Goal: Task Accomplishment & Management: Manage account settings

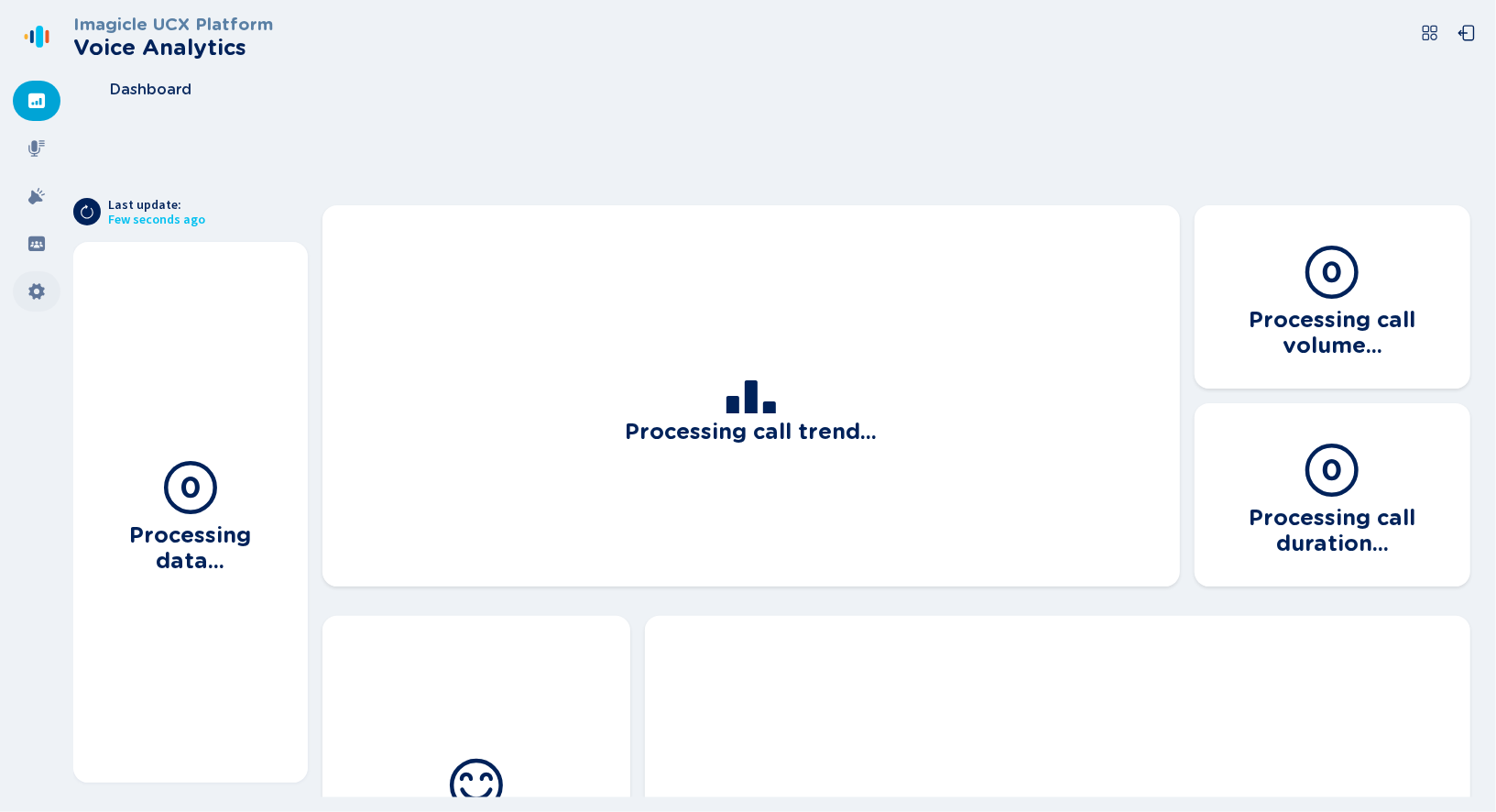
click at [29, 290] on icon at bounding box center [36, 291] width 19 height 19
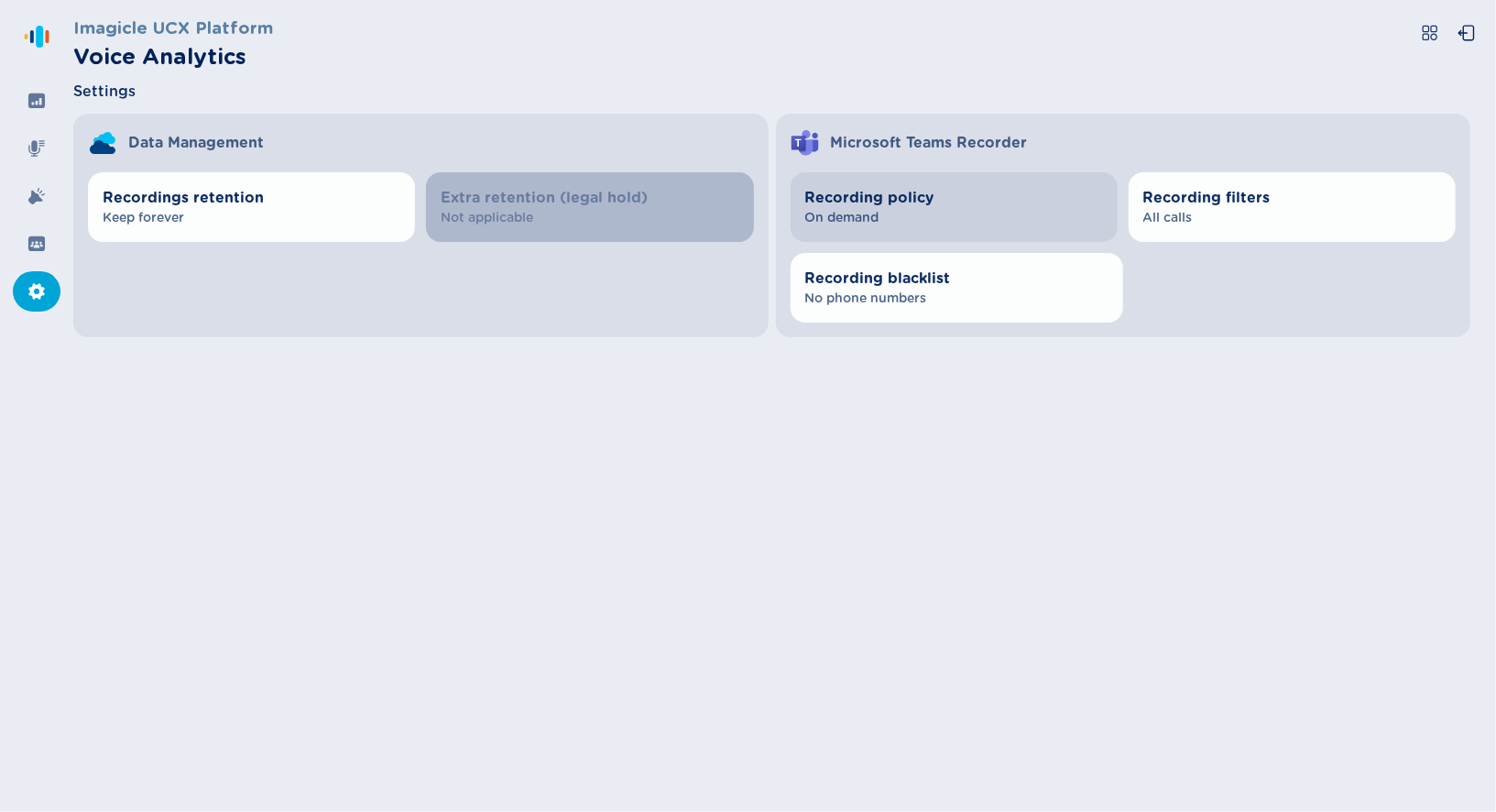
click at [915, 195] on span "Recording policy" at bounding box center [954, 198] width 298 height 22
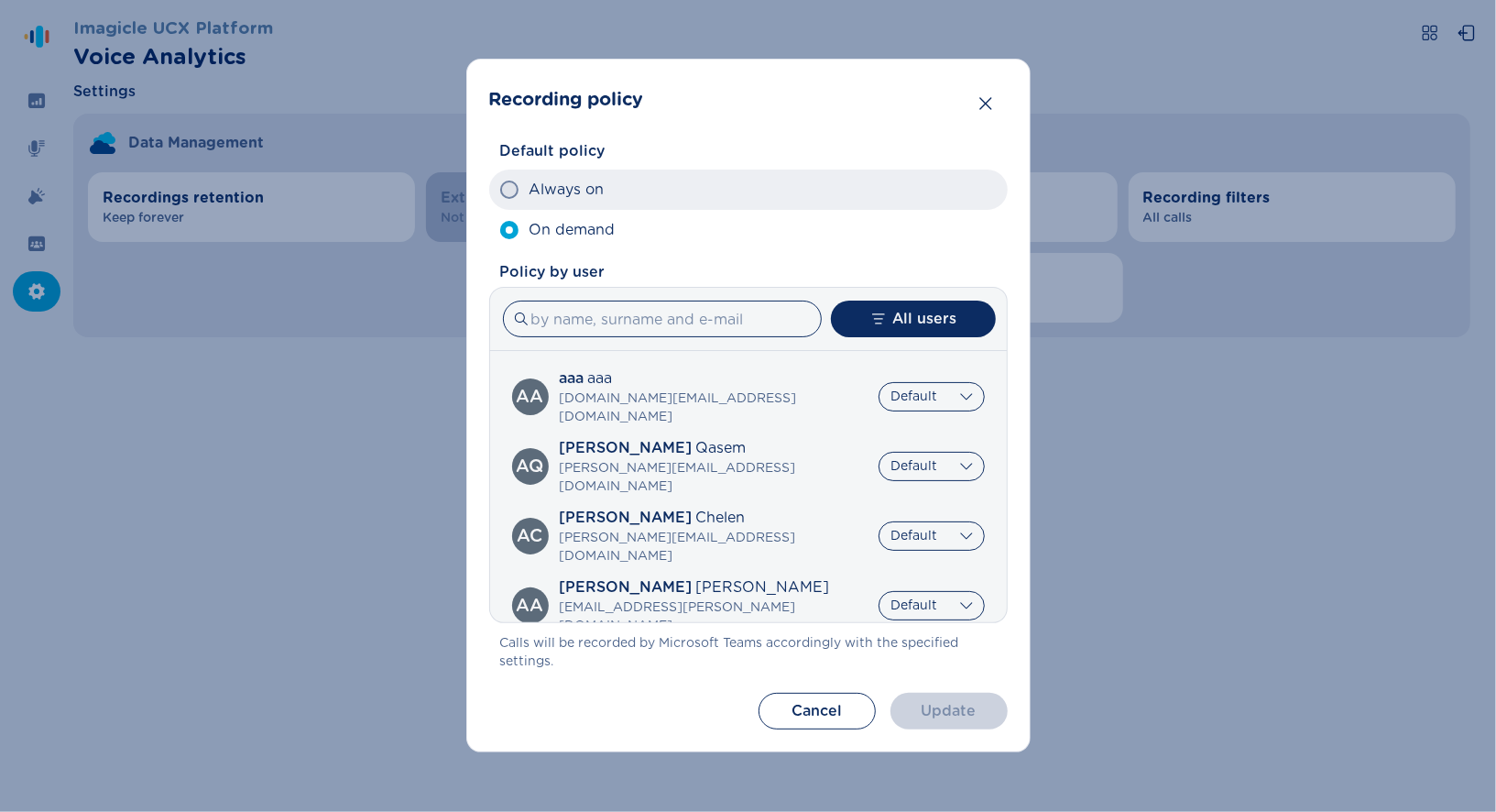
click at [876, 184] on label "Always on" at bounding box center [748, 189] width 519 height 40
click at [500, 190] on input "Always on" at bounding box center [499, 190] width 1 height 1
radio input "true"
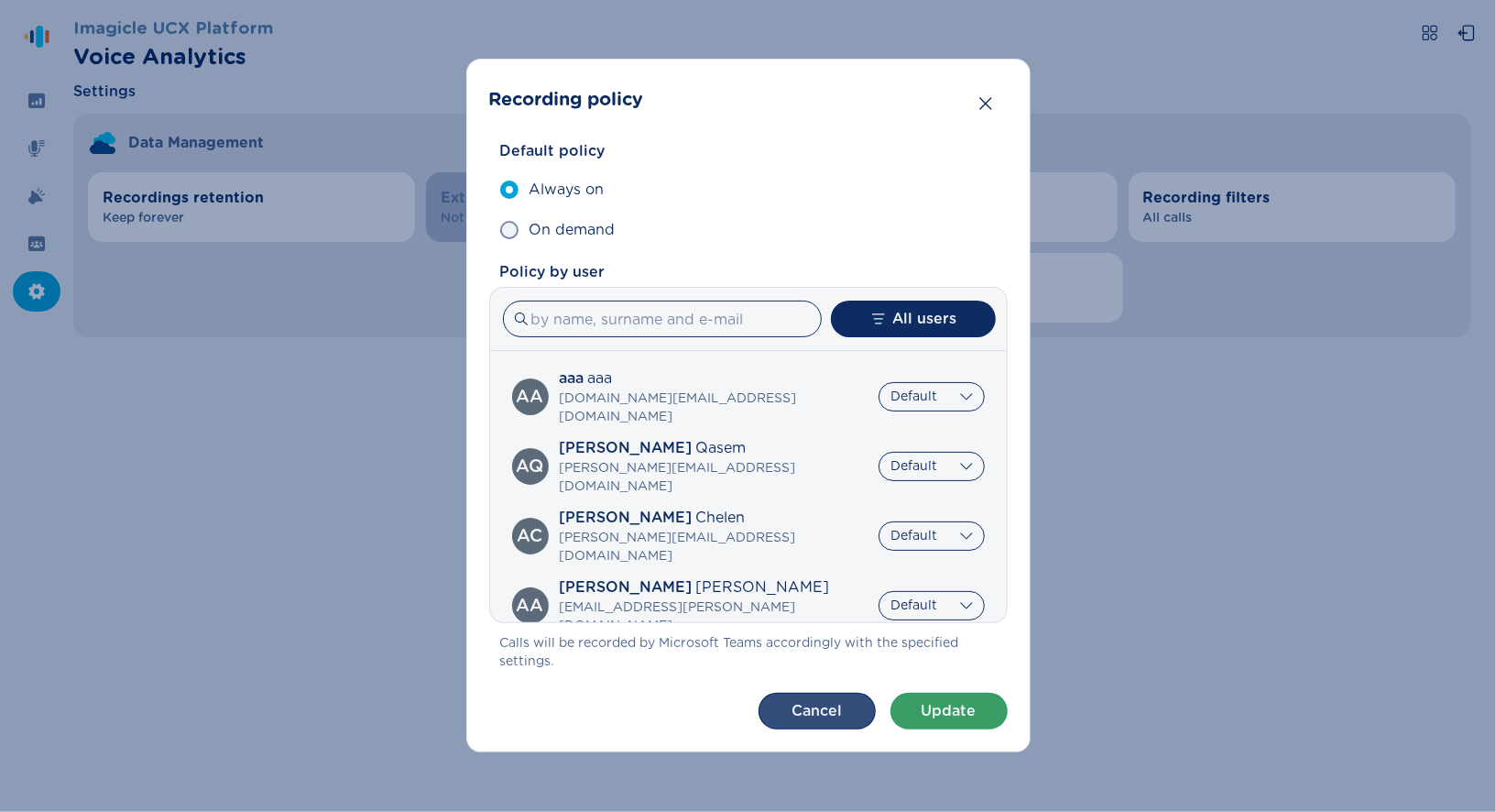
click at [806, 718] on button "Cancel" at bounding box center [817, 711] width 117 height 36
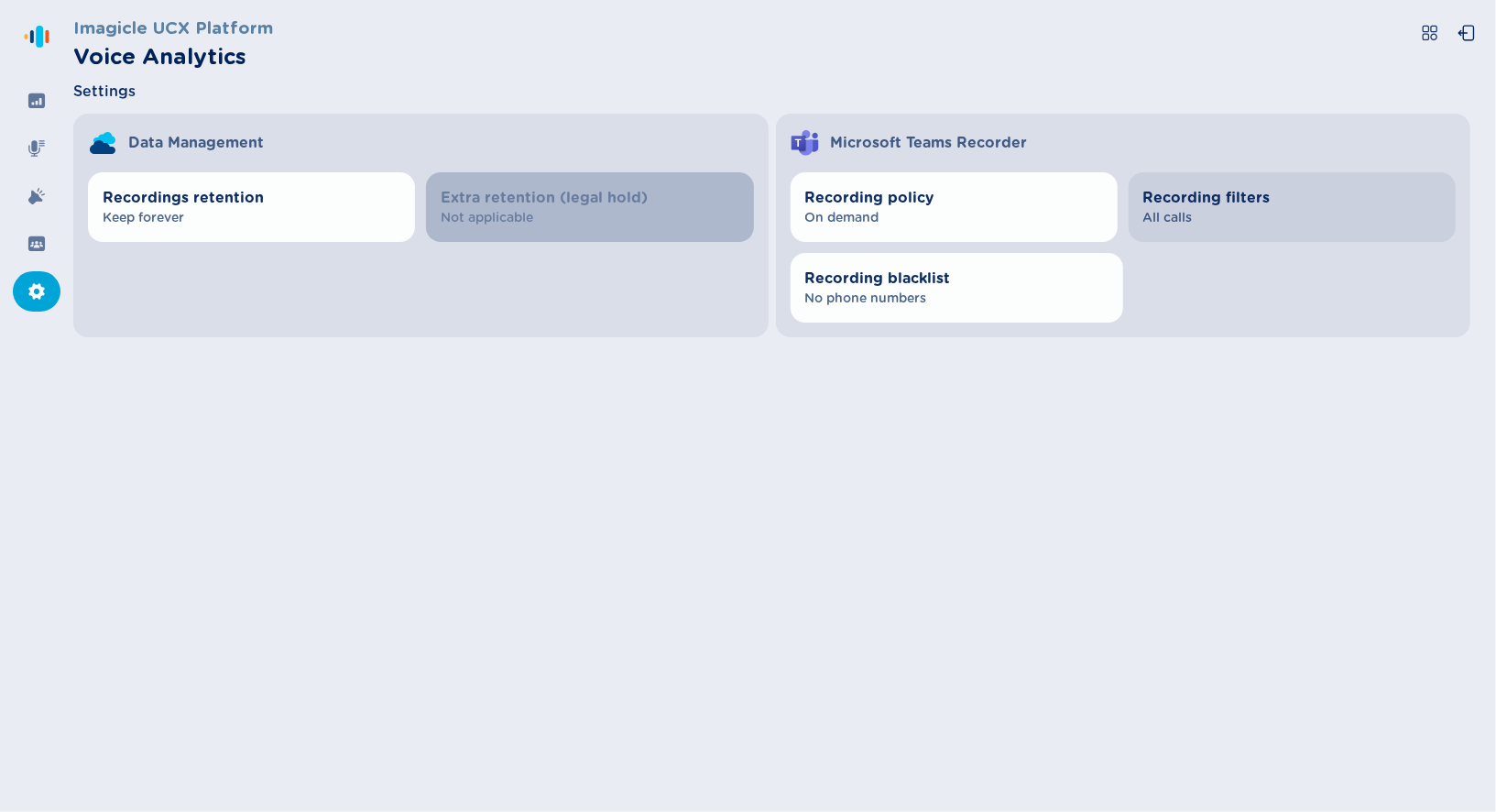
click at [1176, 221] on span "All calls" at bounding box center [1292, 218] width 298 height 19
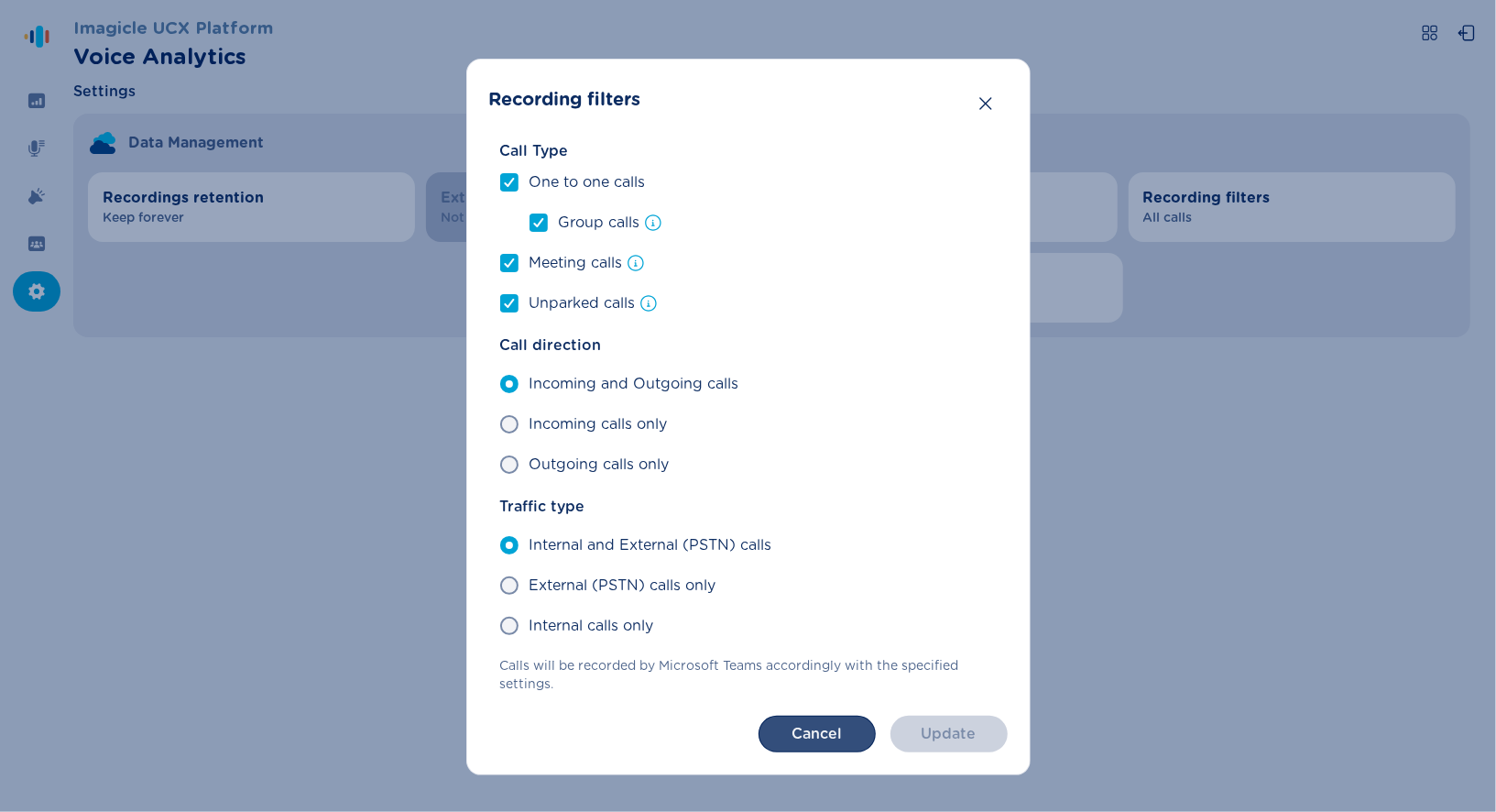
click at [790, 727] on button "Cancel" at bounding box center [817, 733] width 117 height 36
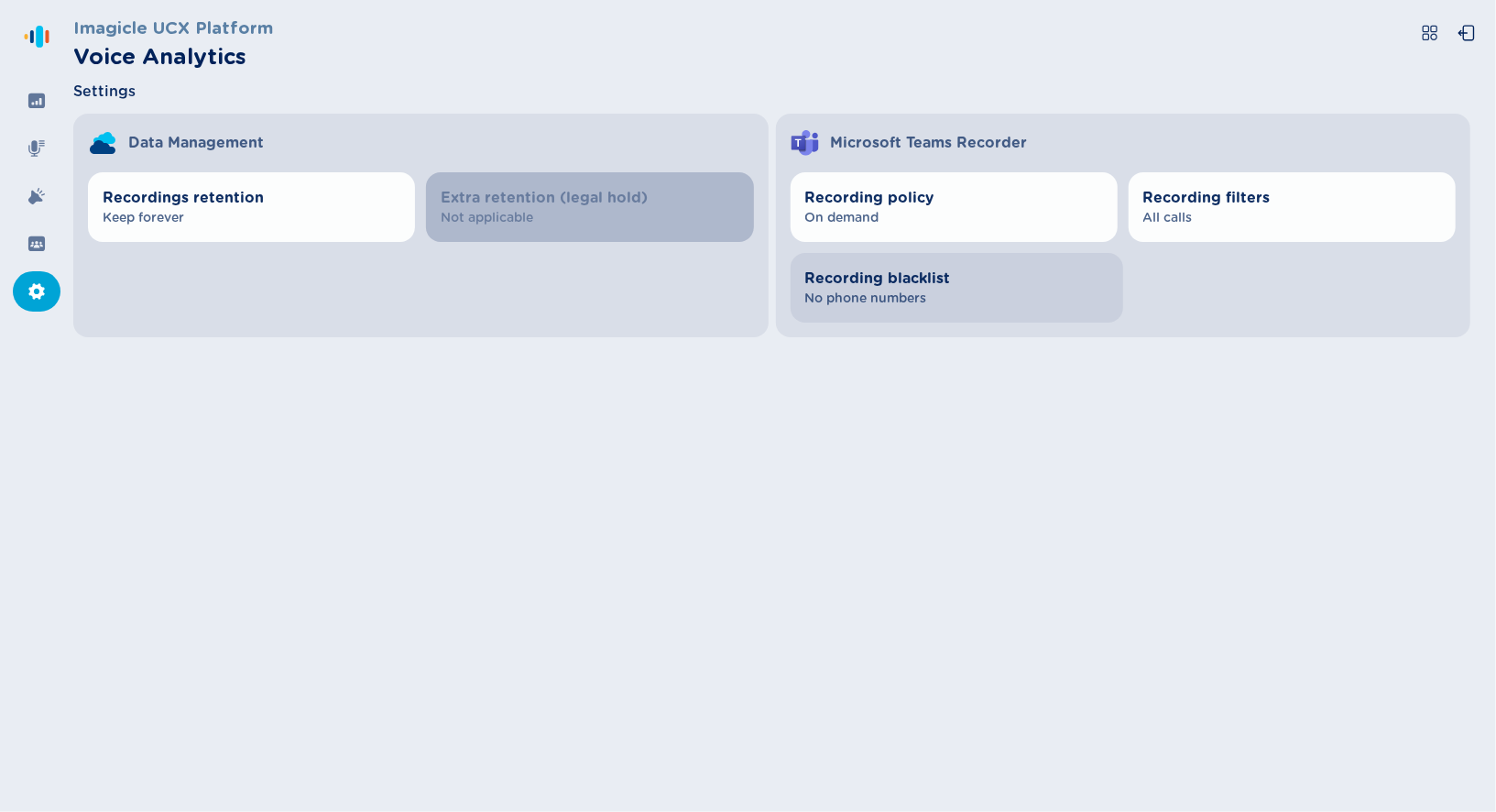
click at [1001, 285] on span "Recording blacklist" at bounding box center [957, 279] width 303 height 22
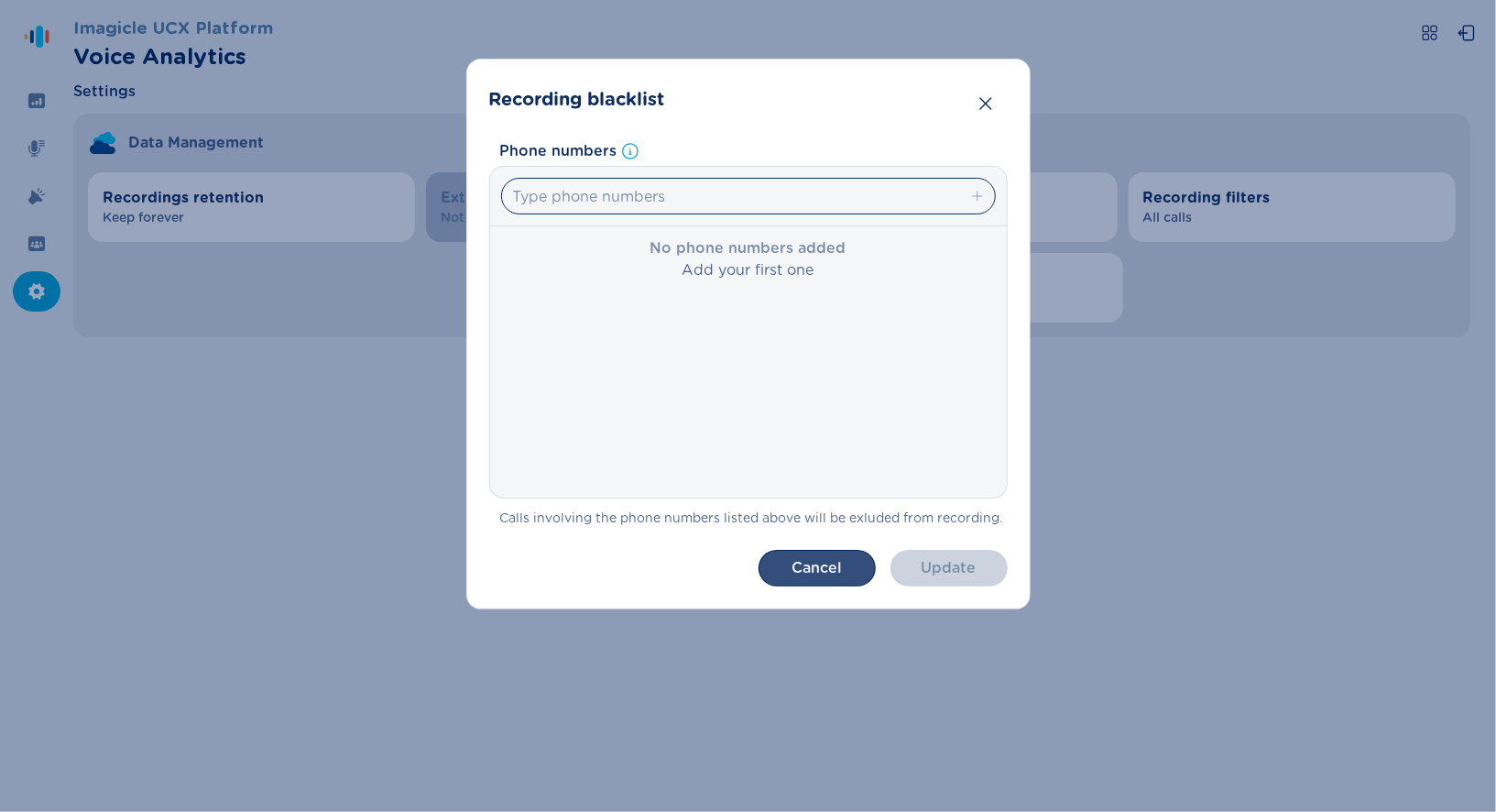
click at [801, 570] on button "Cancel" at bounding box center [817, 568] width 117 height 36
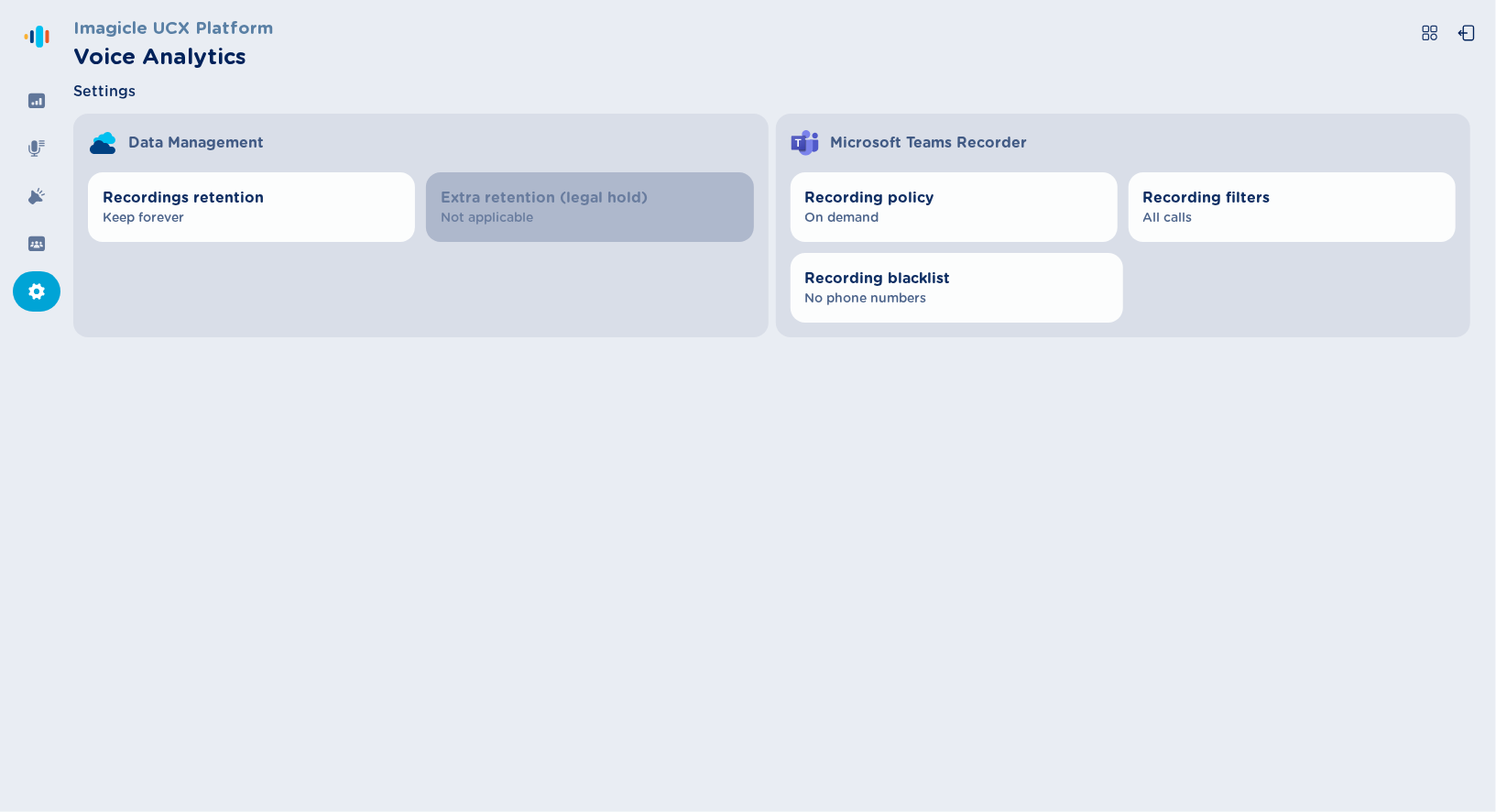
click at [16, 82] on nav at bounding box center [36, 406] width 73 height 812
click at [33, 97] on icon at bounding box center [36, 100] width 17 height 15
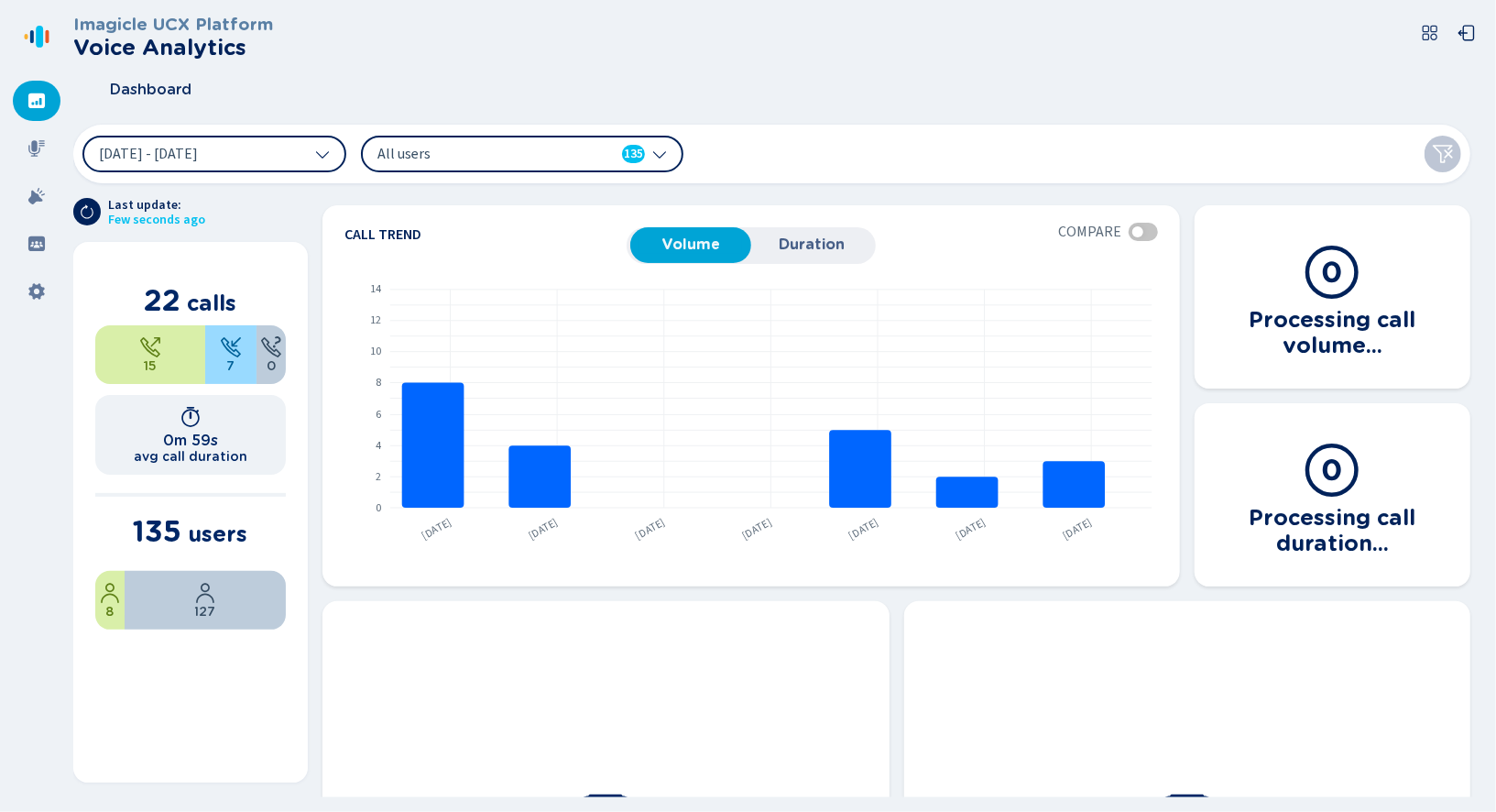
click at [434, 156] on span "All users" at bounding box center [483, 154] width 211 height 20
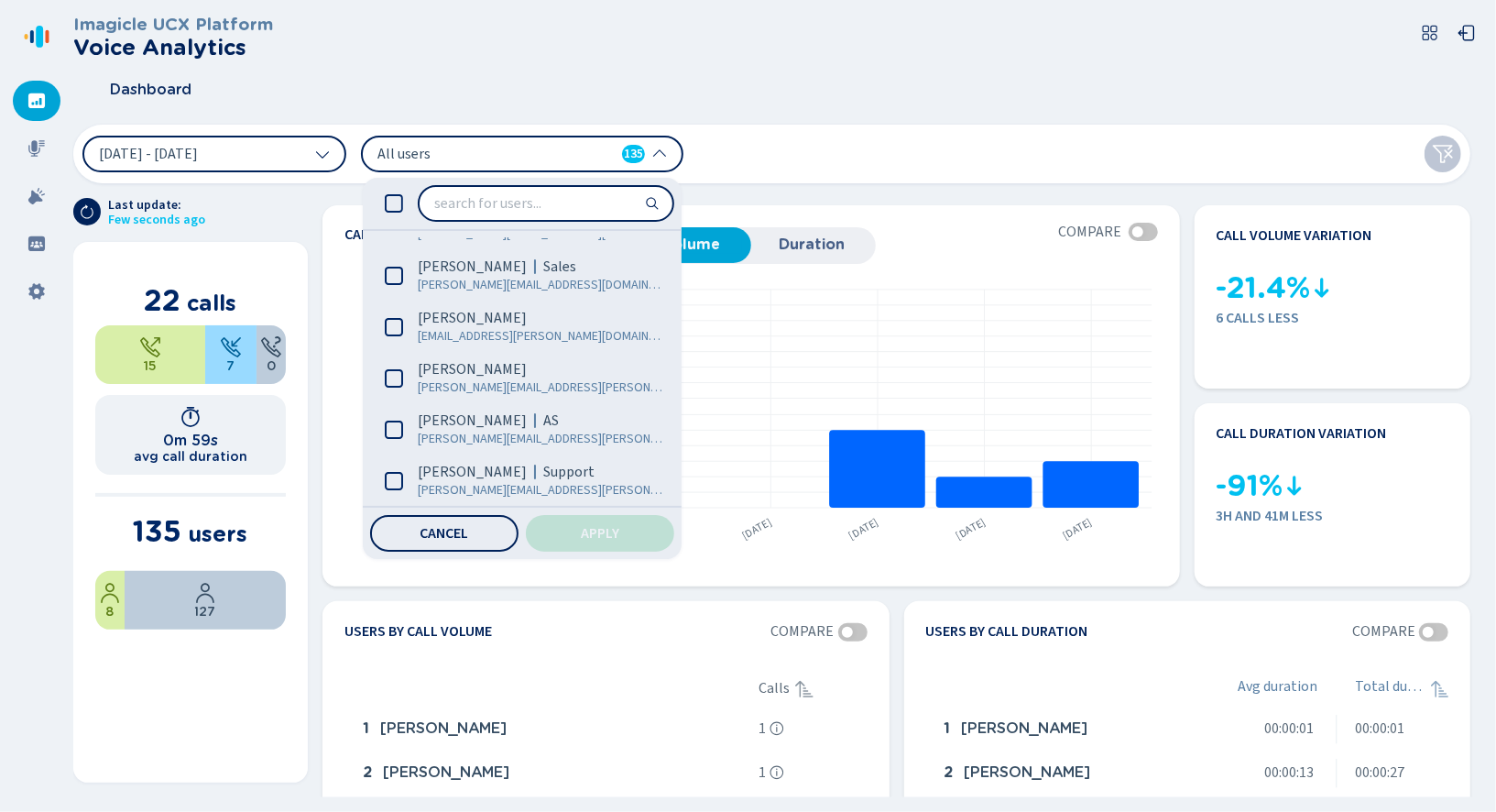
scroll to position [179, 0]
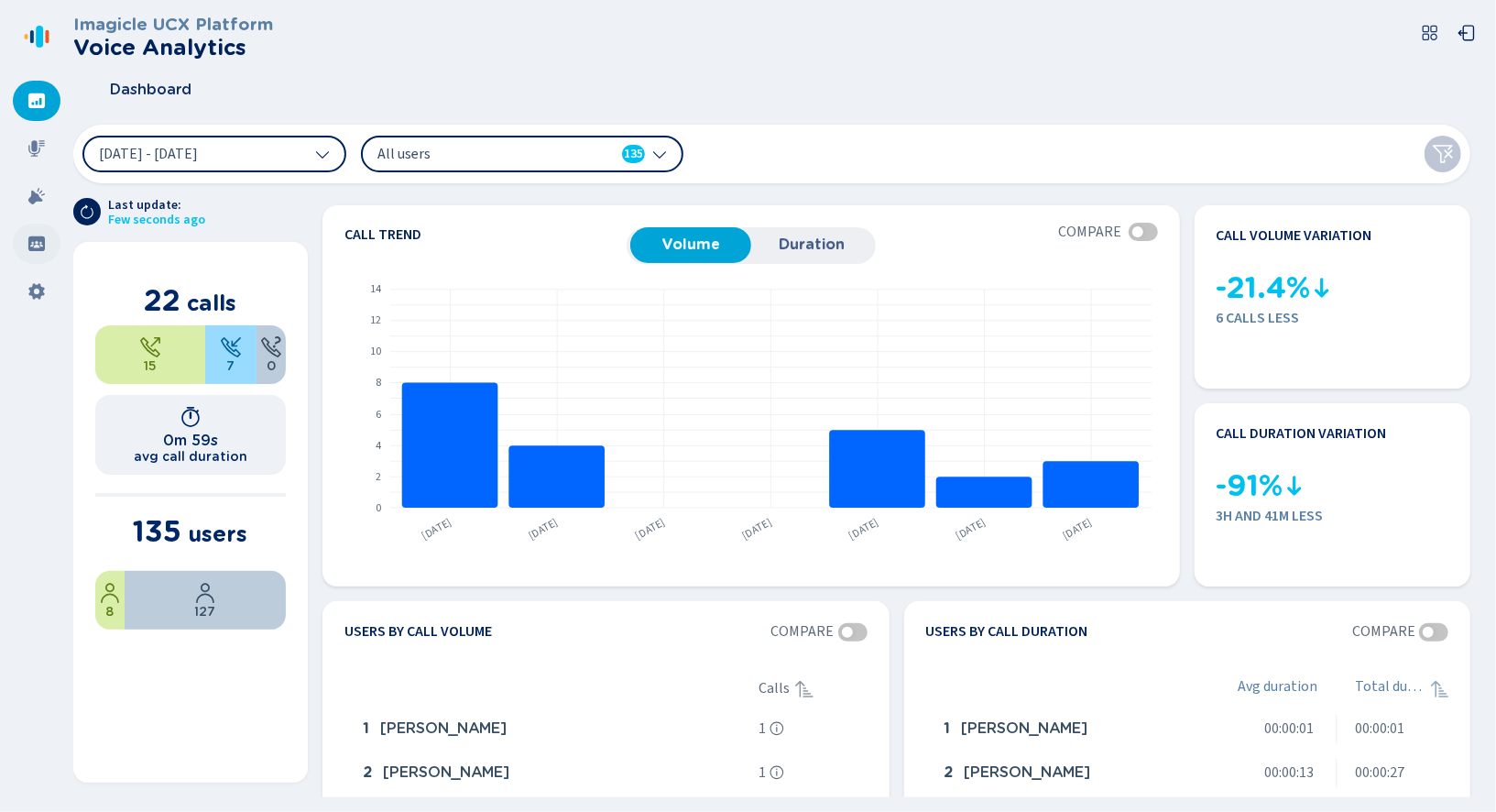
click at [33, 242] on icon at bounding box center [36, 243] width 19 height 19
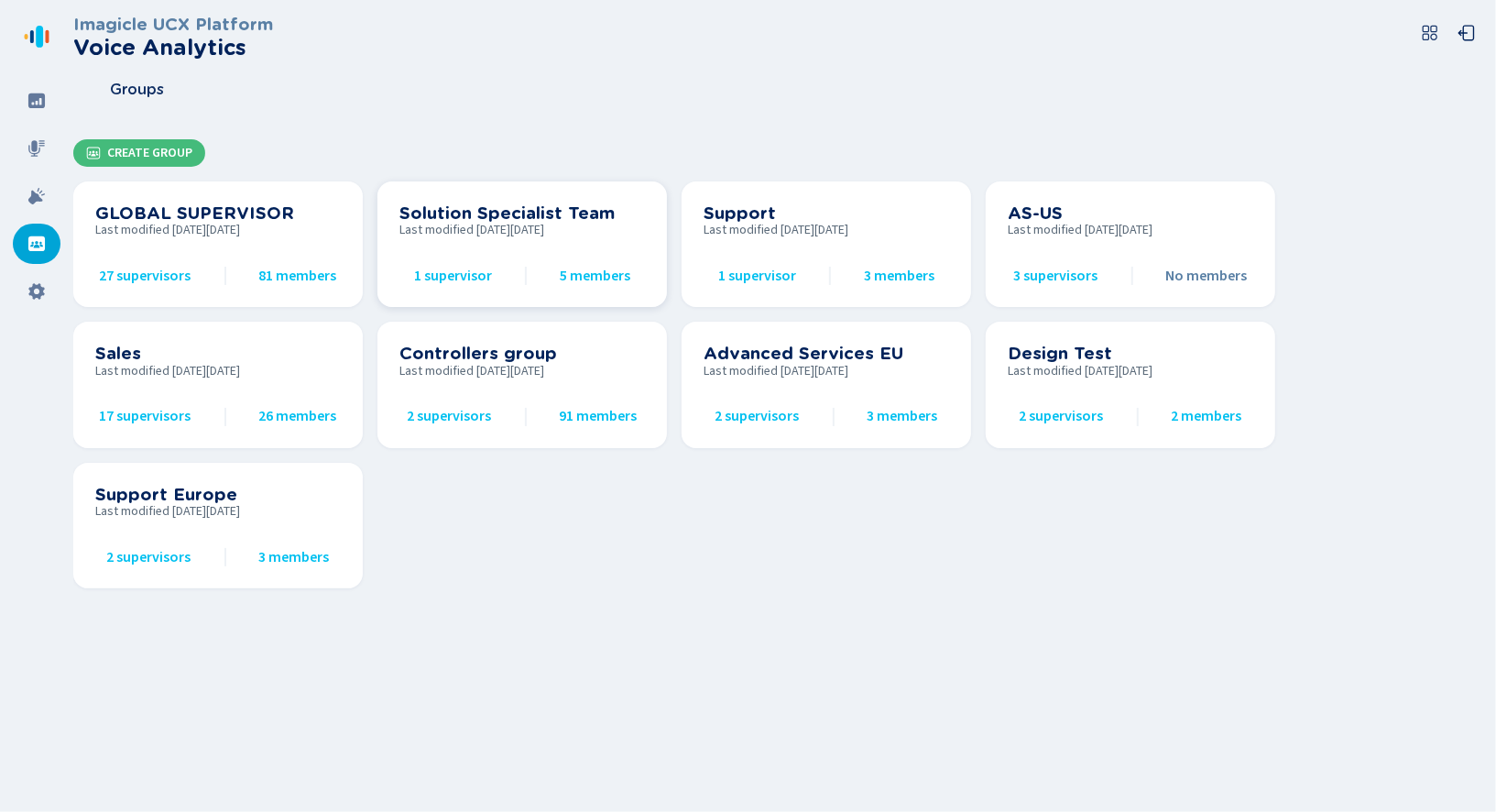
click at [462, 213] on h3 "Solution Specialist Team" at bounding box center [522, 214] width 245 height 20
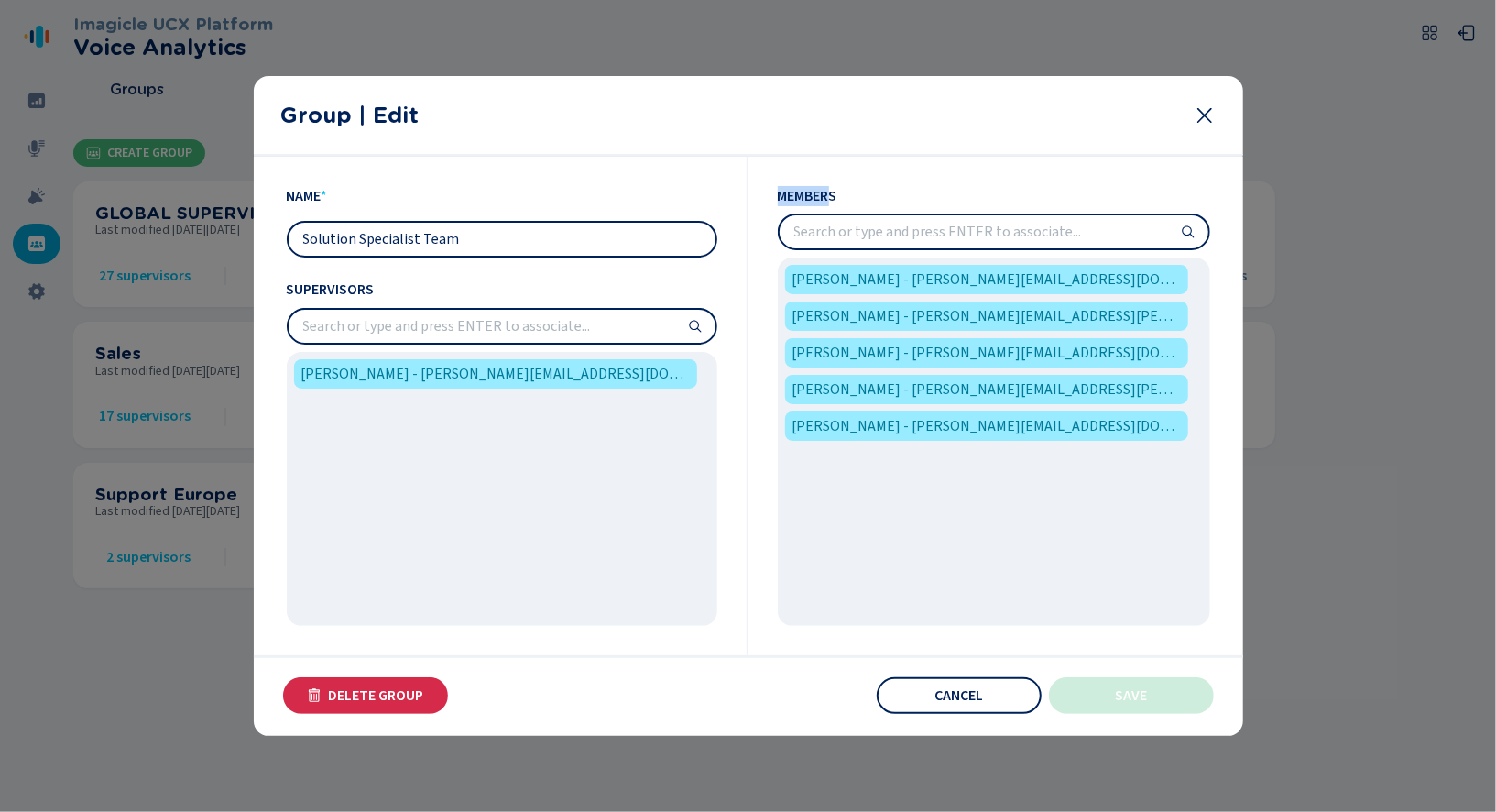
drag, startPoint x: 779, startPoint y: 193, endPoint x: 828, endPoint y: 193, distance: 49.0
click at [828, 193] on span "Members" at bounding box center [993, 196] width 432 height 20
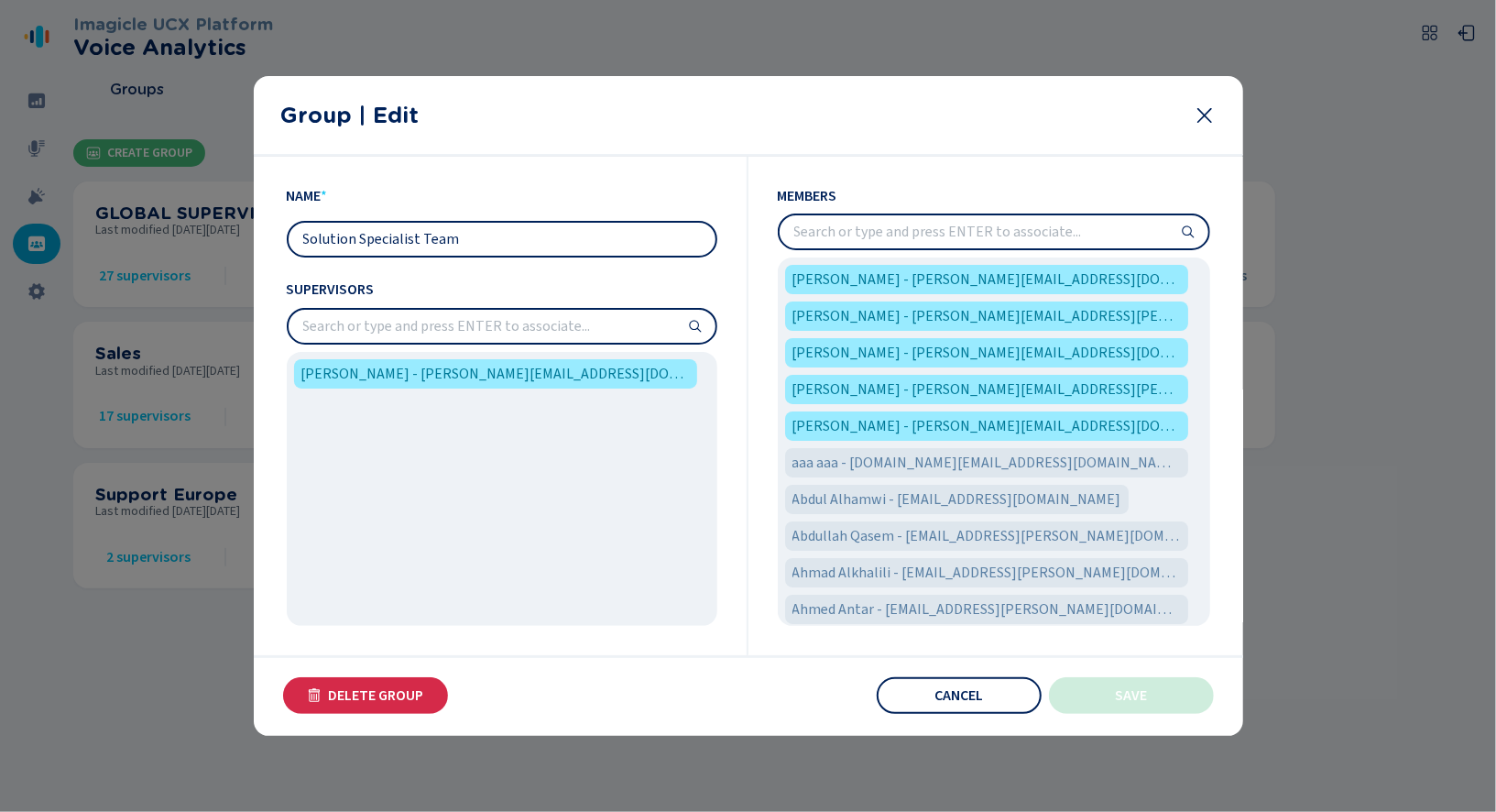
click at [840, 232] on input "search" at bounding box center [994, 232] width 429 height 33
click at [909, 703] on button "Cancel" at bounding box center [960, 695] width 165 height 36
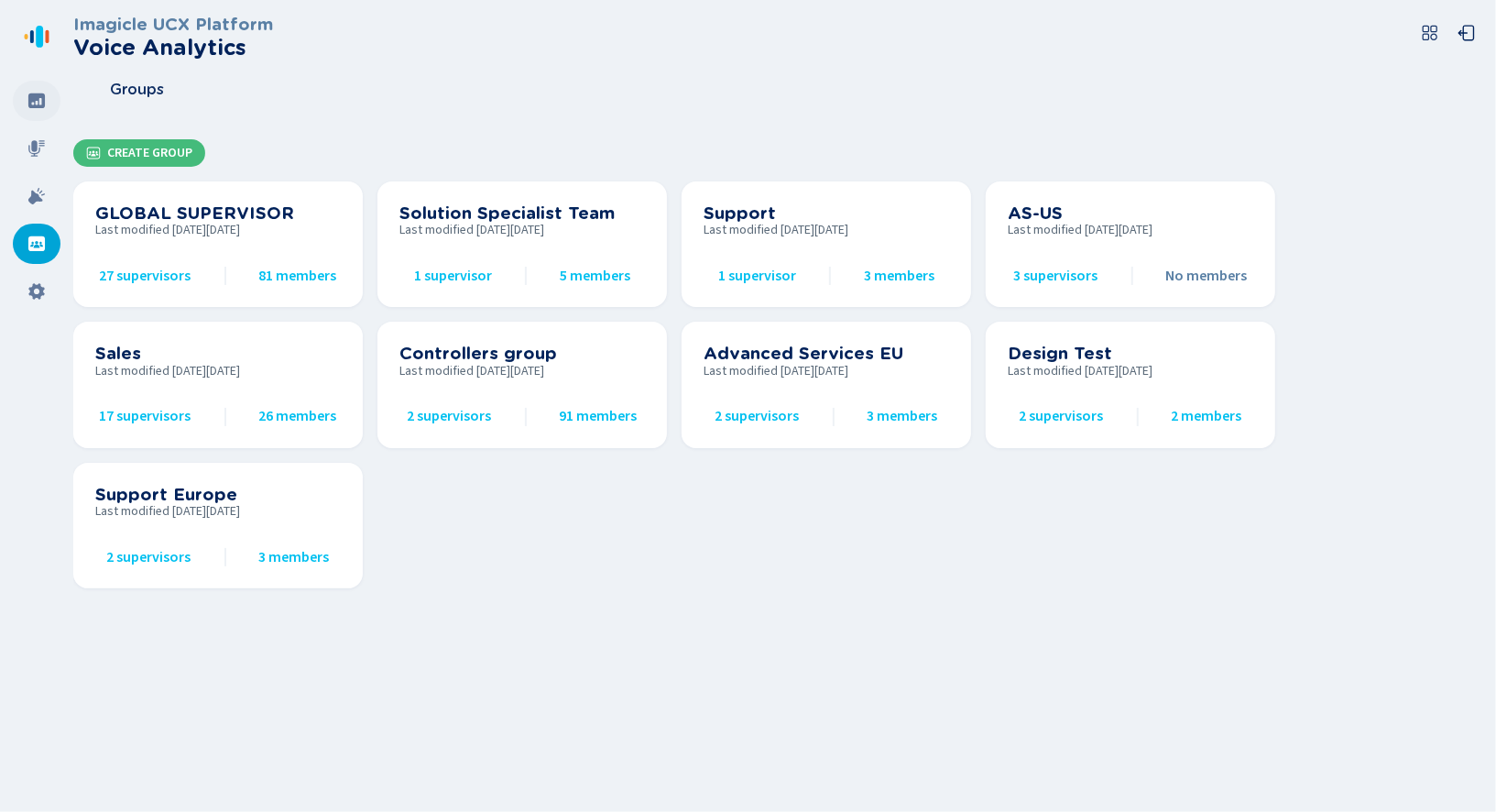
click at [33, 94] on icon at bounding box center [36, 100] width 17 height 15
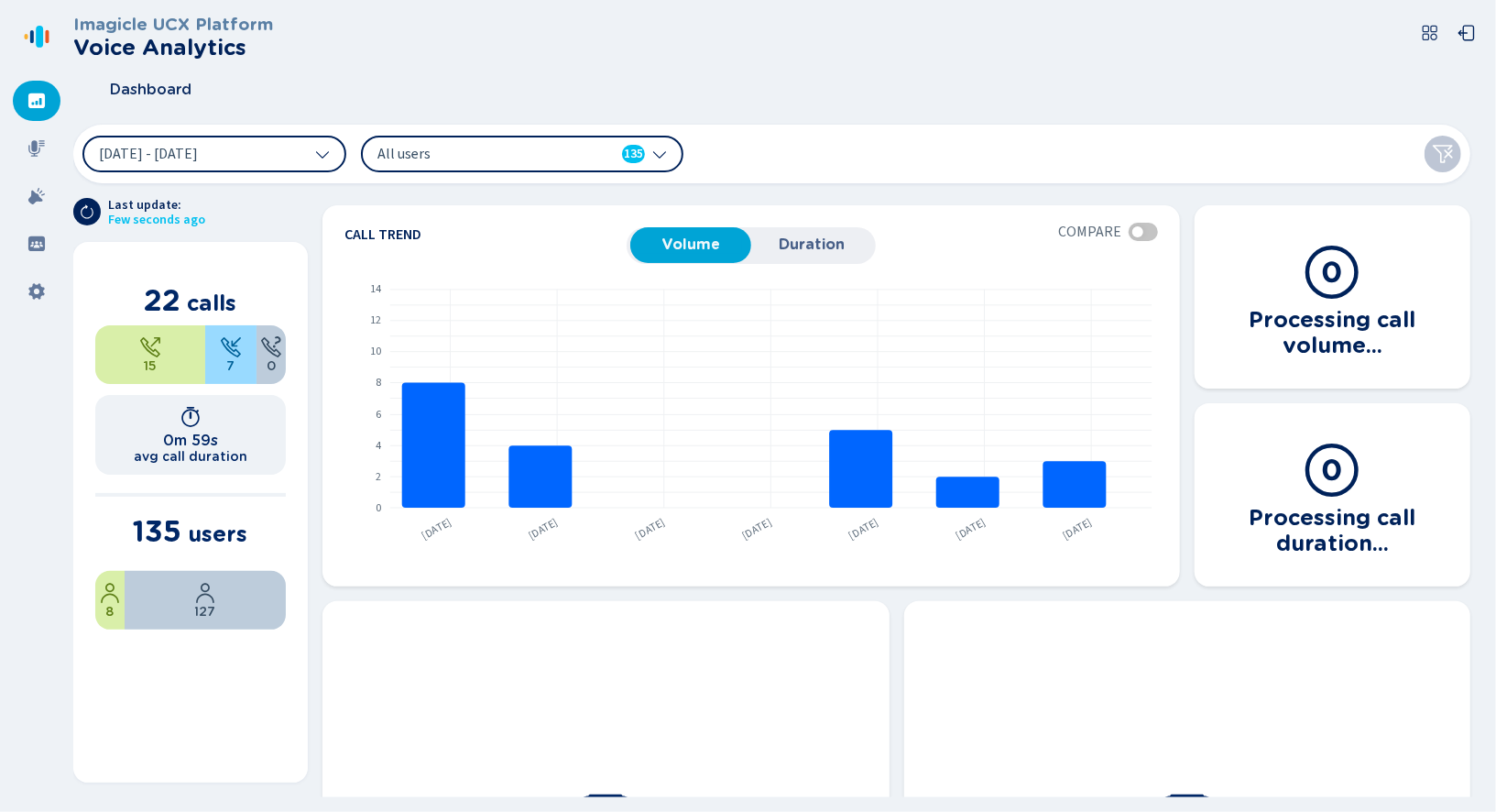
click at [483, 153] on span "All users" at bounding box center [483, 154] width 211 height 20
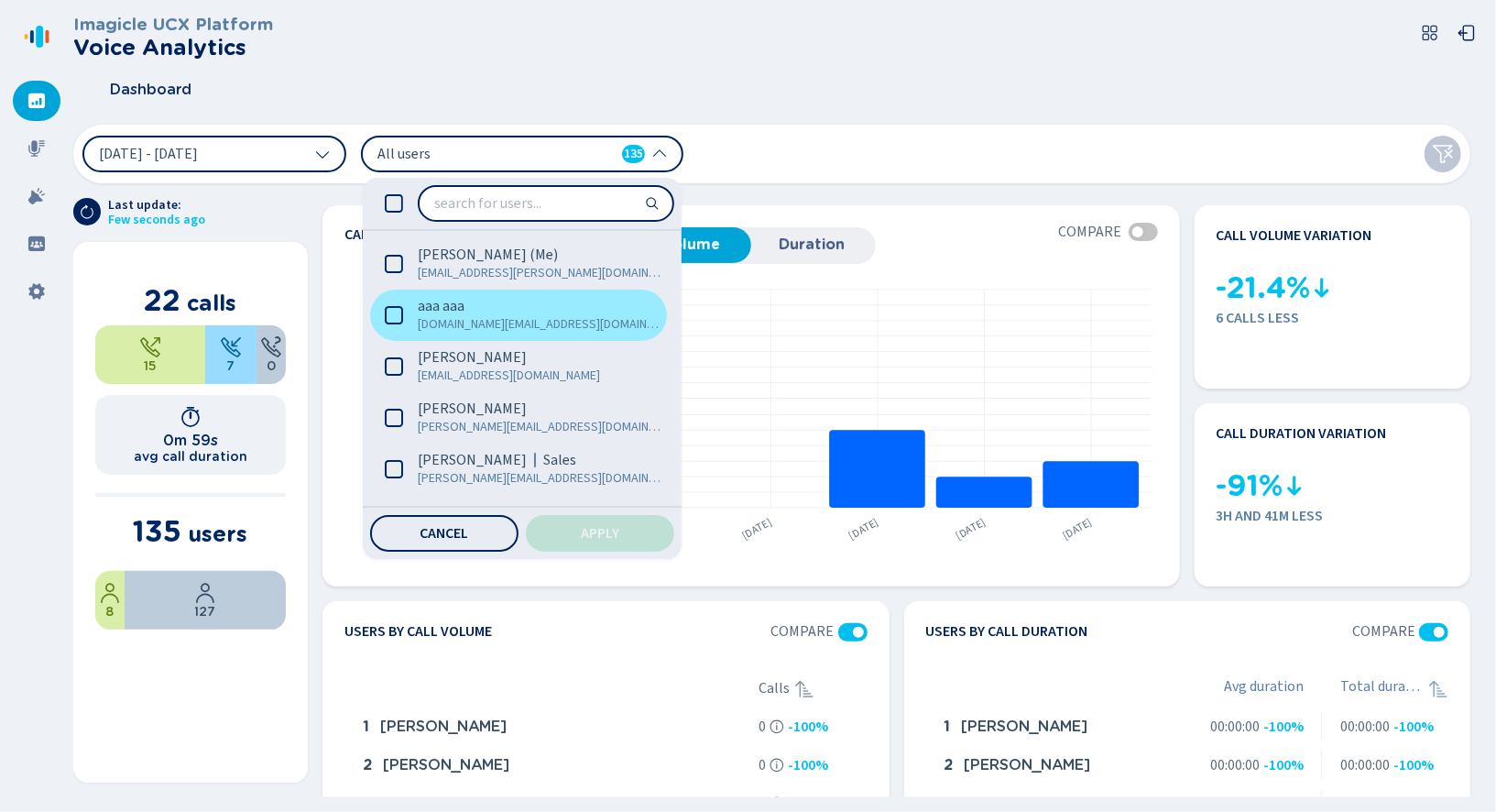
click at [398, 325] on label "aaa aaa [DOMAIN_NAME][EMAIL_ADDRESS][DOMAIN_NAME]" at bounding box center [519, 315] width 297 height 51
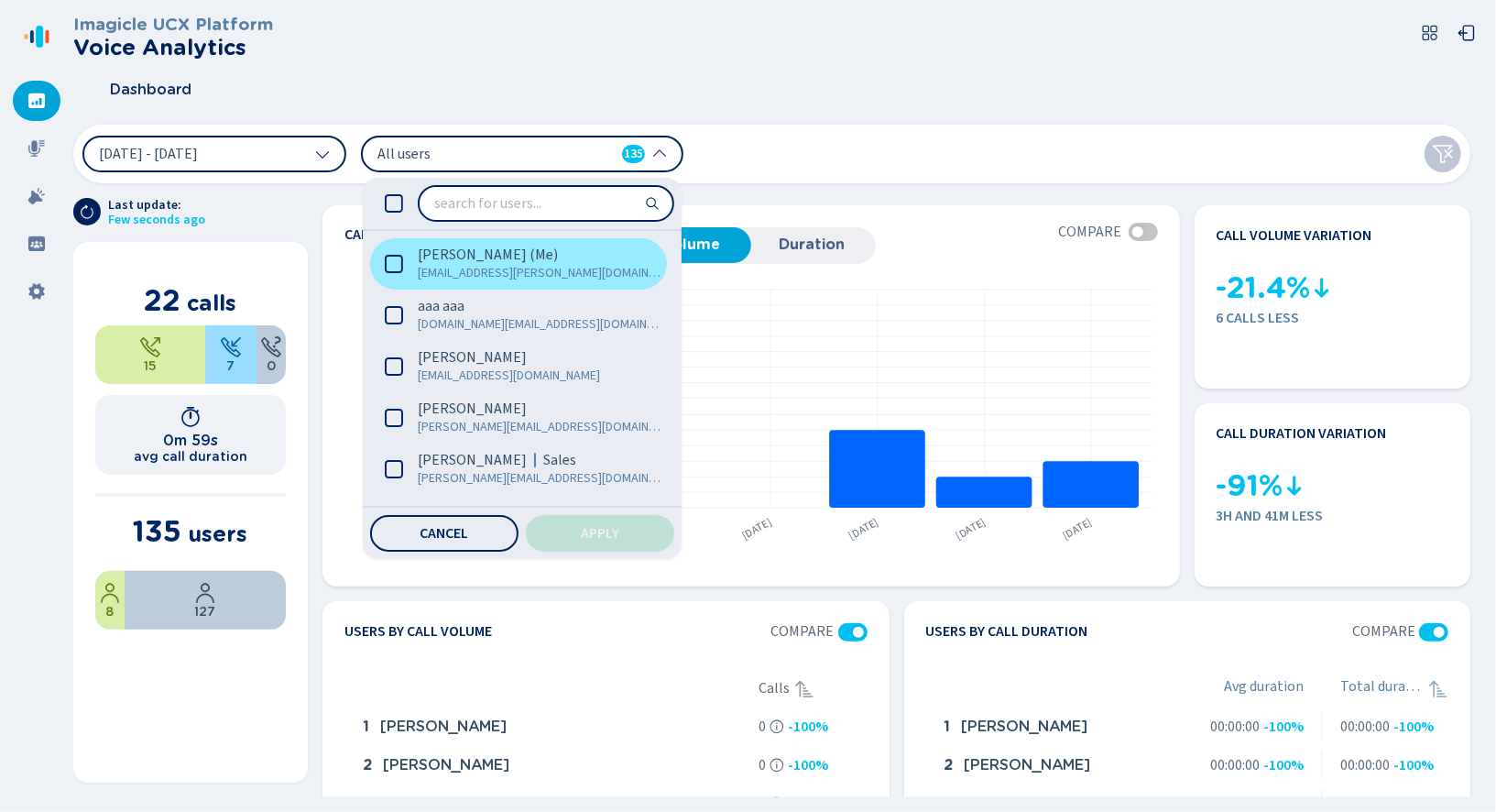
click at [391, 249] on label "[PERSON_NAME] (Me) [PERSON_NAME][EMAIL_ADDRESS][PERSON_NAME][DOMAIN_NAME]" at bounding box center [519, 264] width 297 height 51
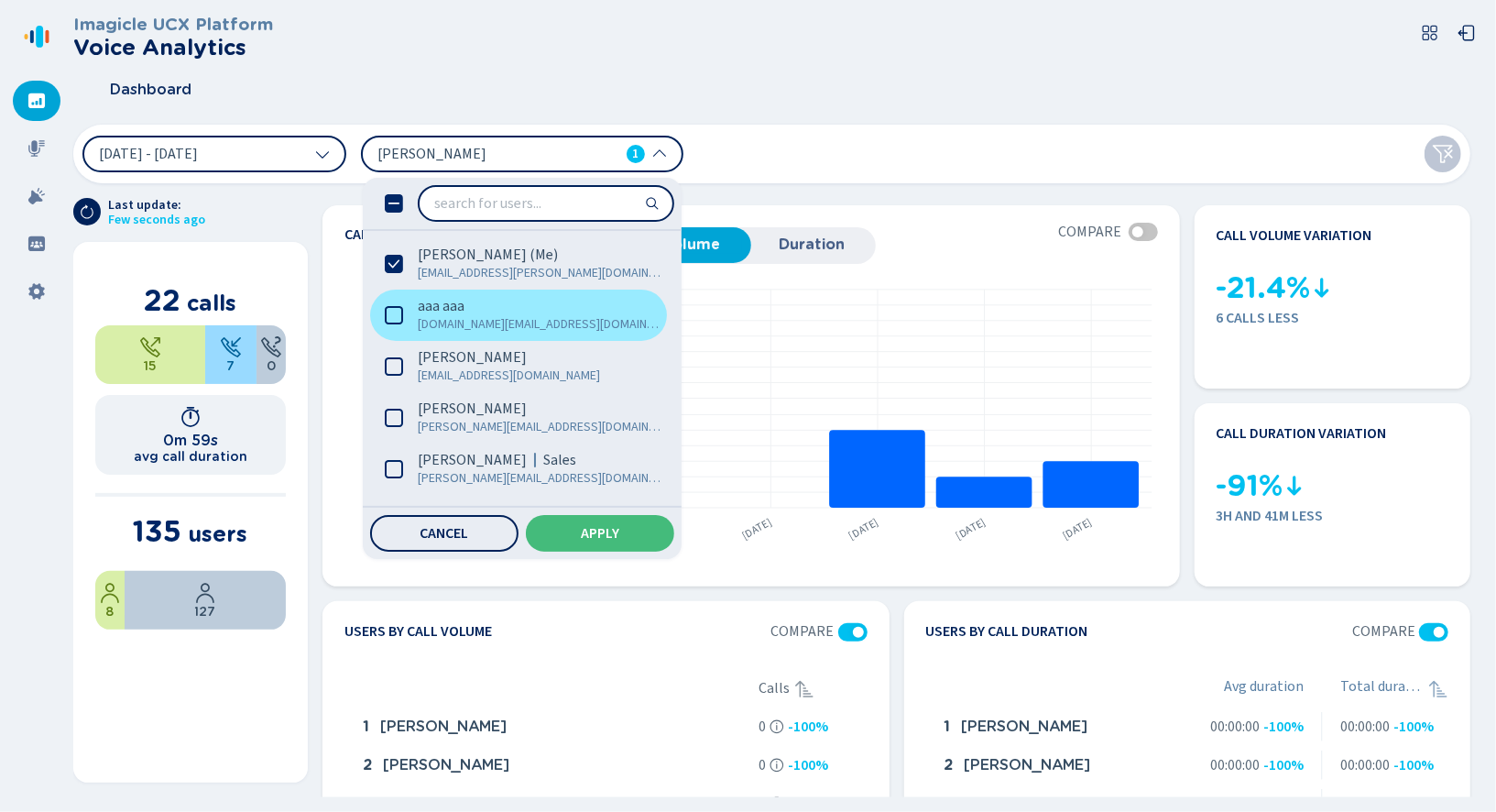
click at [399, 310] on icon at bounding box center [394, 315] width 19 height 19
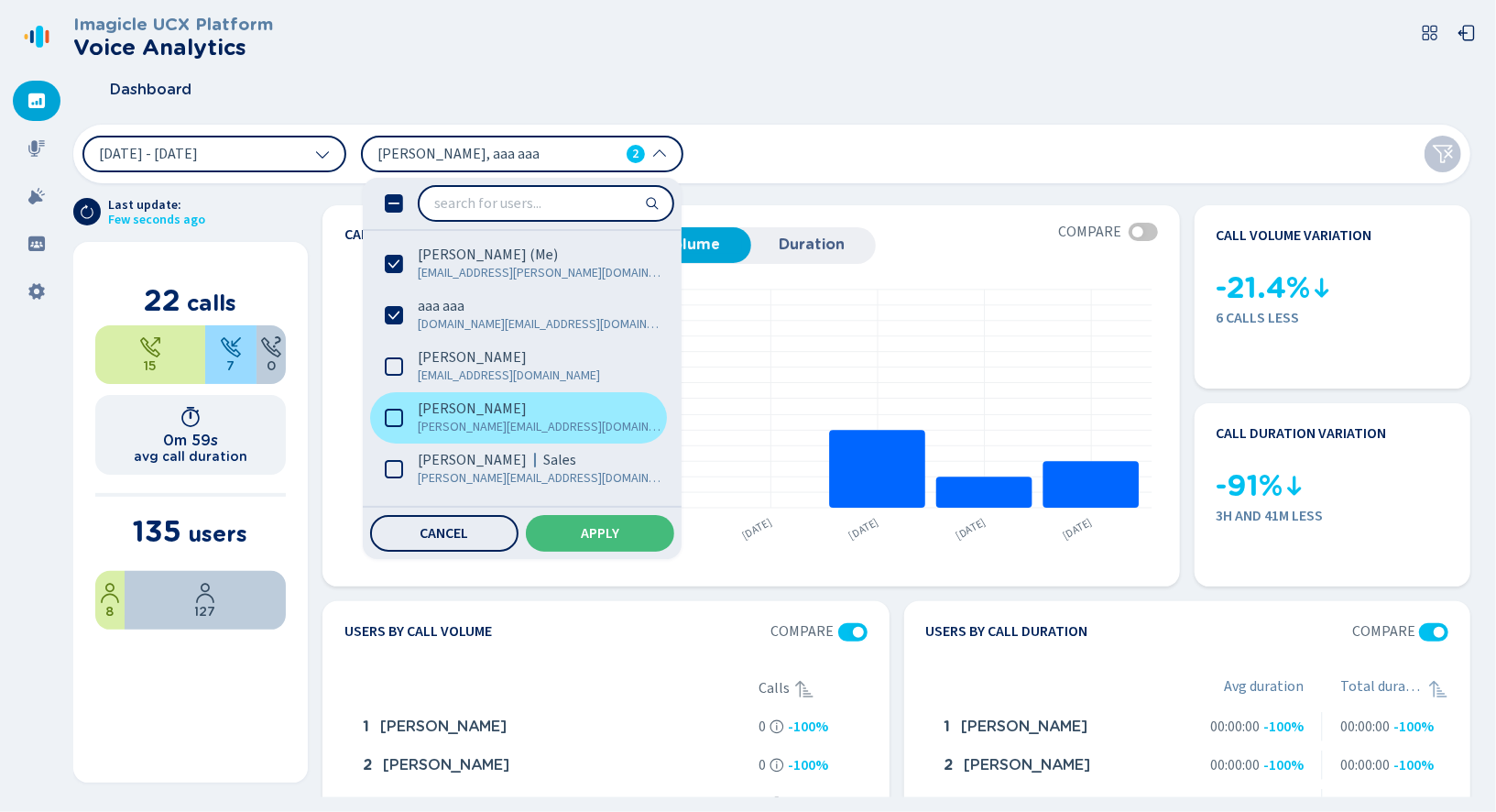
click at [385, 413] on icon at bounding box center [394, 417] width 19 height 19
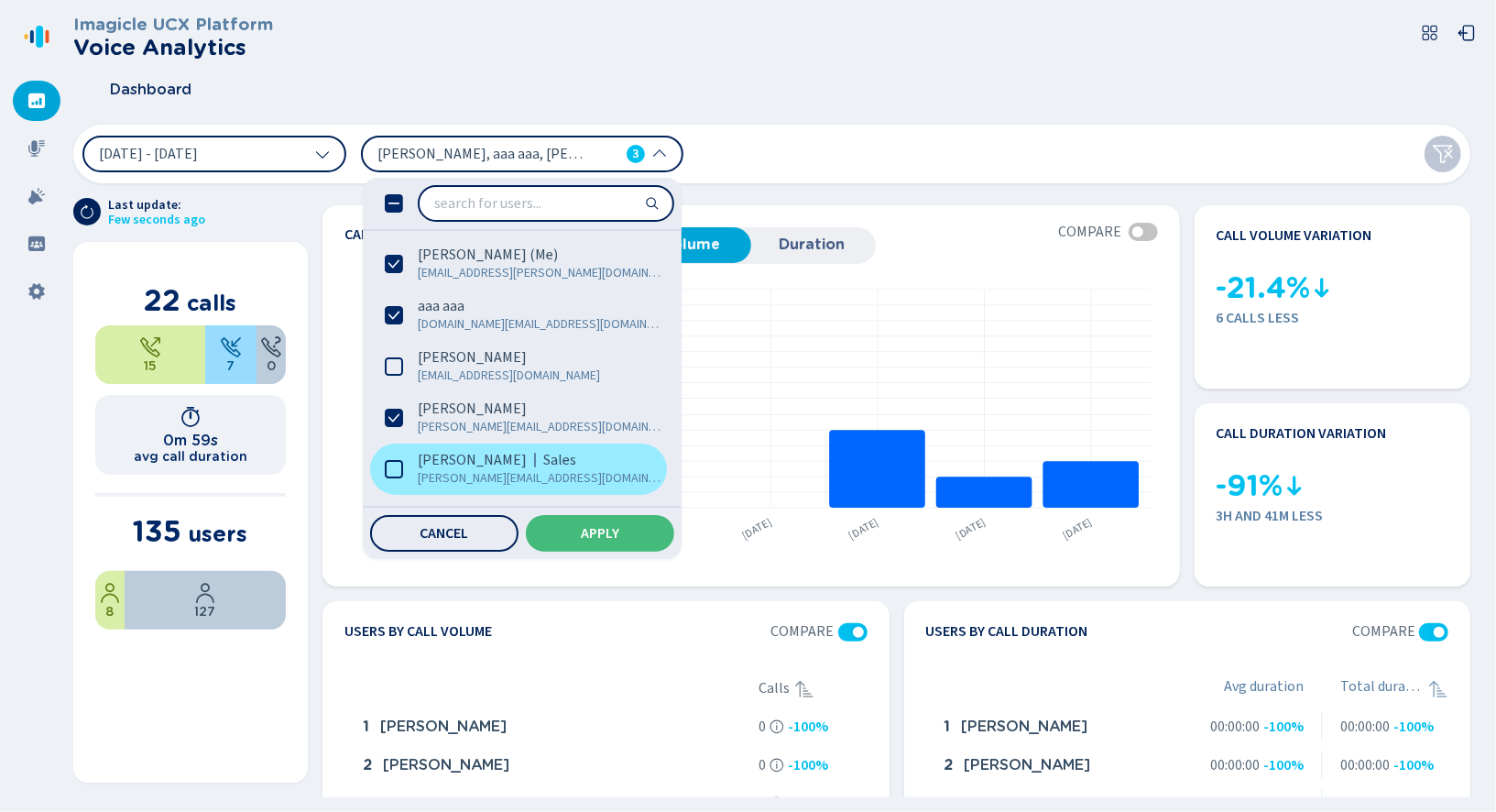
click at [389, 453] on label "[PERSON_NAME] Sales [PERSON_NAME][EMAIL_ADDRESS][DOMAIN_NAME]" at bounding box center [519, 469] width 297 height 51
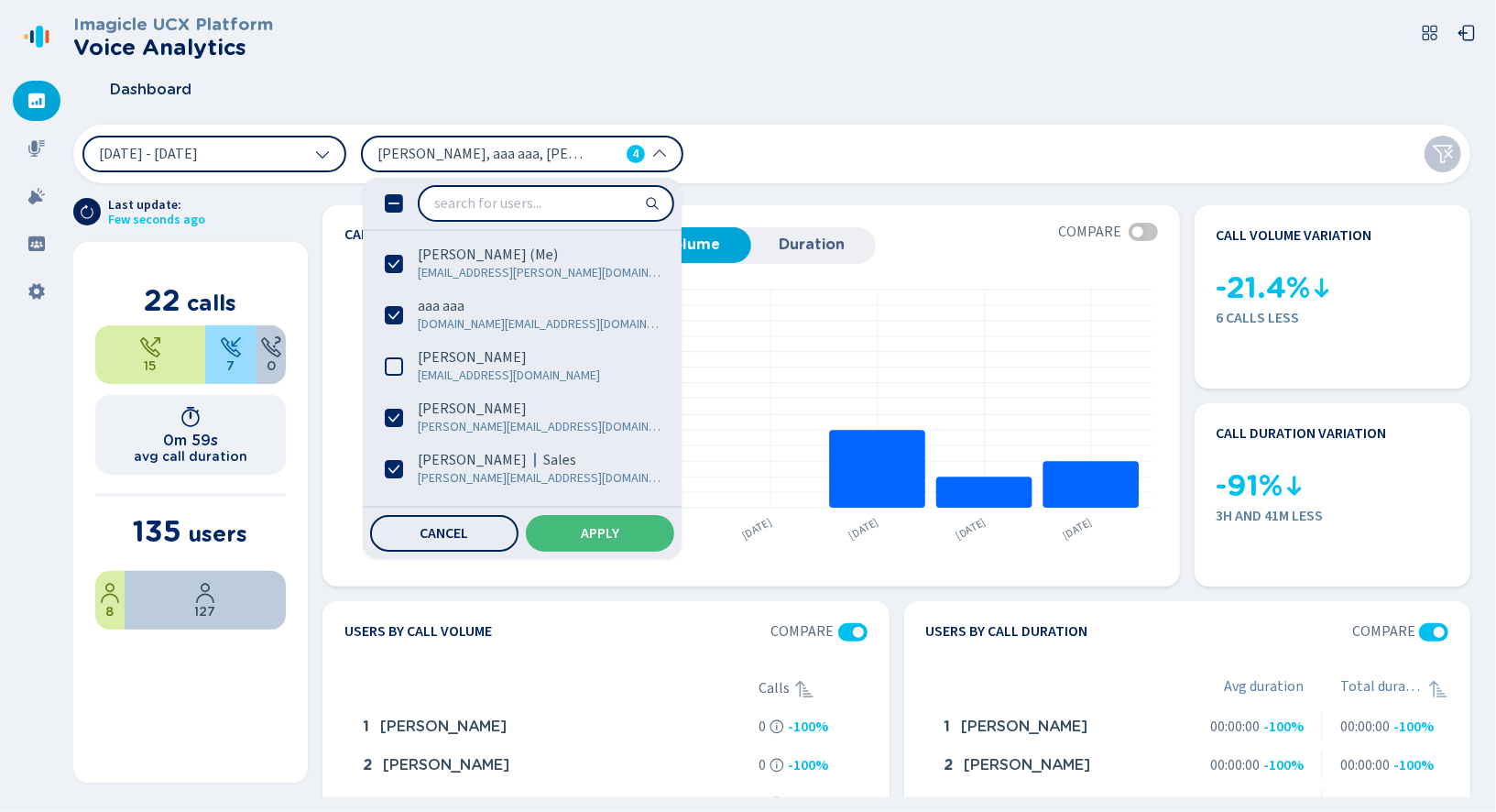
click at [780, 168] on div "[DATE] - [DATE] [PERSON_NAME], aaa aaa, [PERSON_NAME], [PERSON_NAME] 4 [PERSON_…" at bounding box center [772, 155] width 1398 height 59
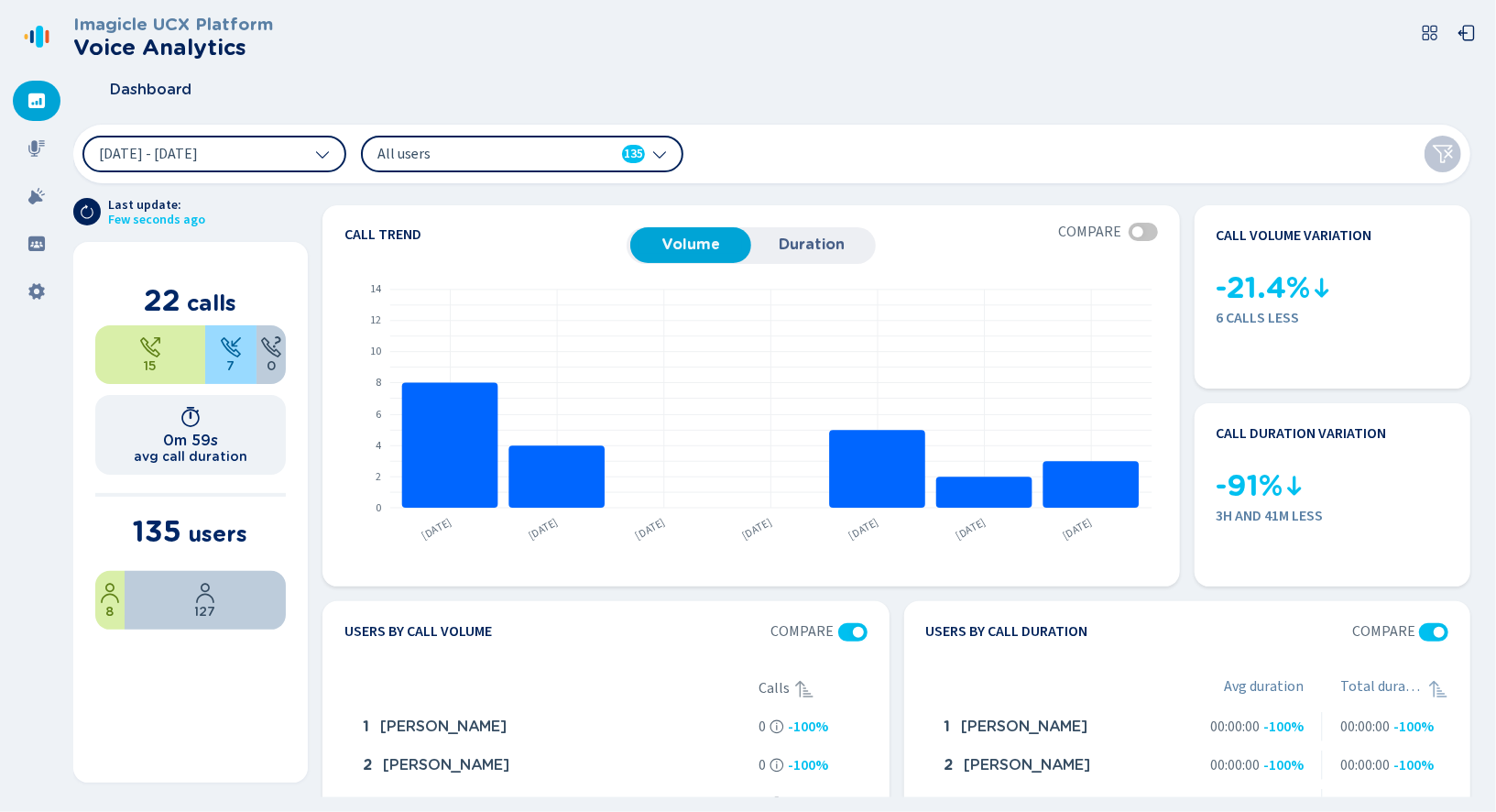
click at [569, 150] on span "All users" at bounding box center [483, 154] width 211 height 20
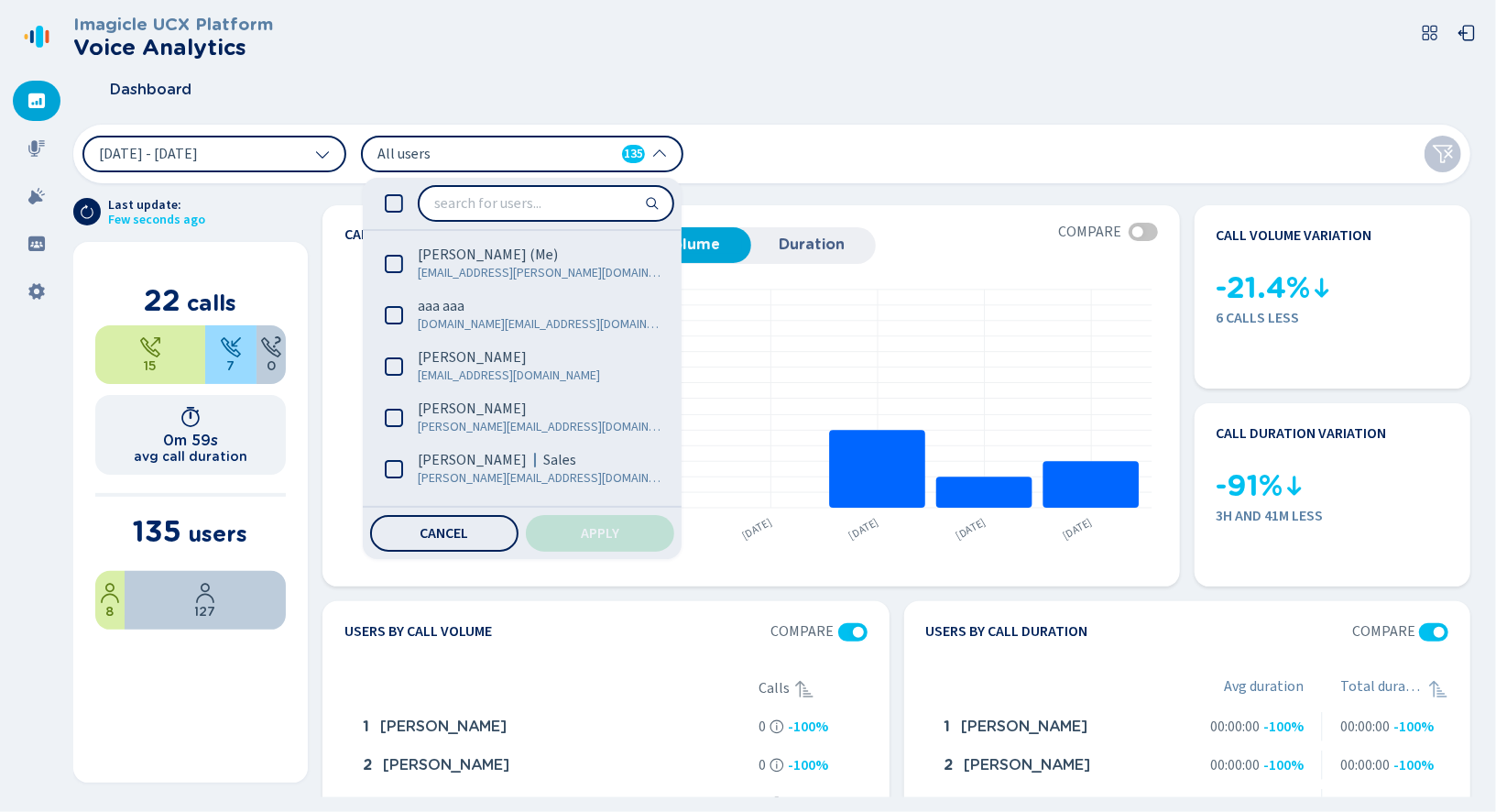
click at [457, 64] on header "Imagicle UCX Platform Voice Analytics Dashboard" at bounding box center [779, 64] width 1411 height 99
